Goal: Go to known website: Access a specific website the user already knows

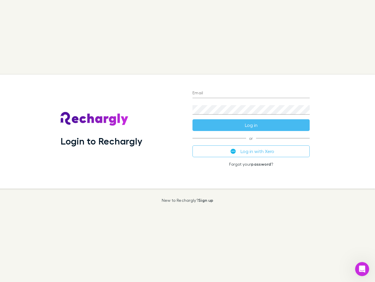
click at [188, 141] on div "Login to Rechargly" at bounding box center [122, 131] width 132 height 114
click at [251, 93] on input "Email" at bounding box center [251, 93] width 117 height 9
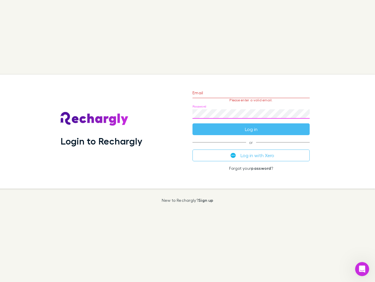
click at [251, 125] on form "Email Please enter a valid email. Password Log in" at bounding box center [251, 109] width 117 height 51
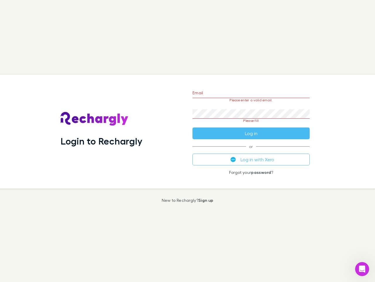
click at [251, 151] on div "Email Please enter a valid email. Password Please fill Log in or Log in with Xe…" at bounding box center [251, 131] width 127 height 114
click at [363, 269] on icon "Open Intercom Messenger" at bounding box center [363, 269] width 10 height 10
